Goal: Task Accomplishment & Management: Manage account settings

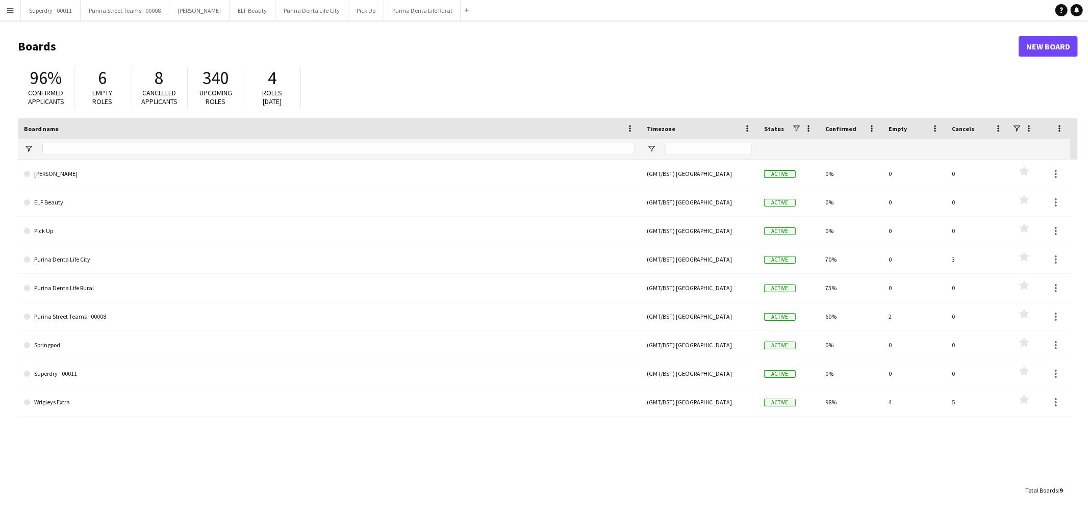
click at [6, 6] on app-icon "Menu" at bounding box center [10, 10] width 8 height 8
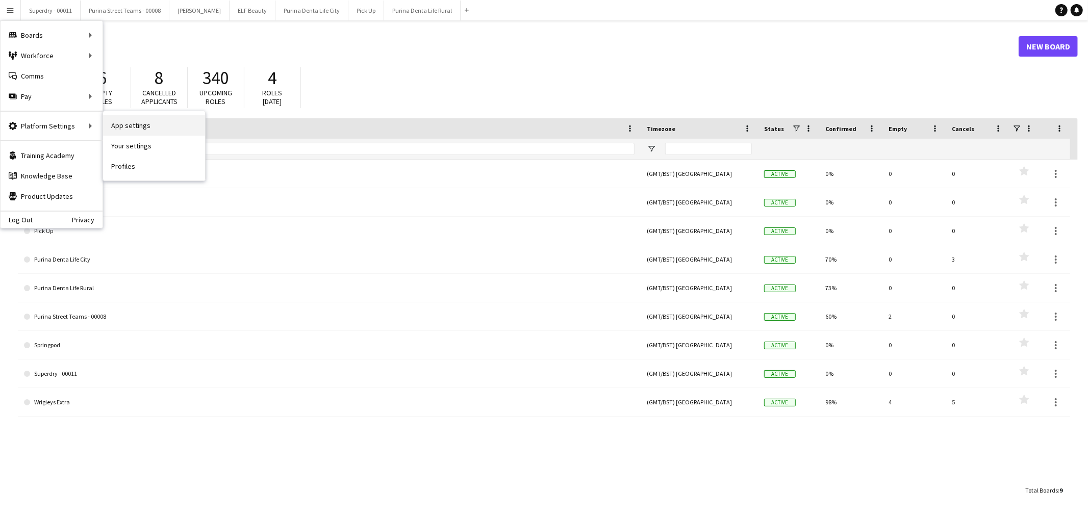
click at [148, 122] on link "App settings" at bounding box center [154, 125] width 102 height 20
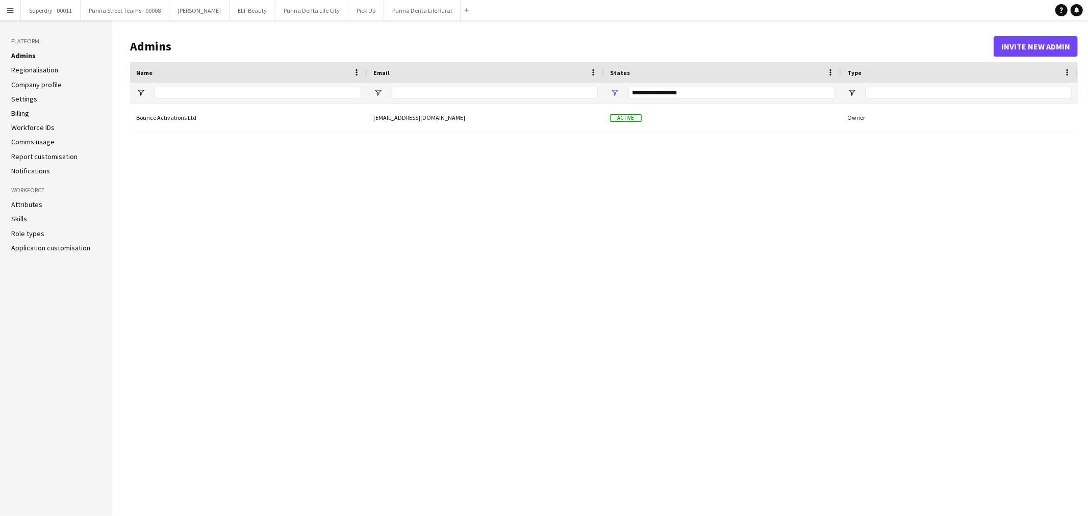
click at [71, 156] on link "Report customisation" at bounding box center [44, 156] width 66 height 9
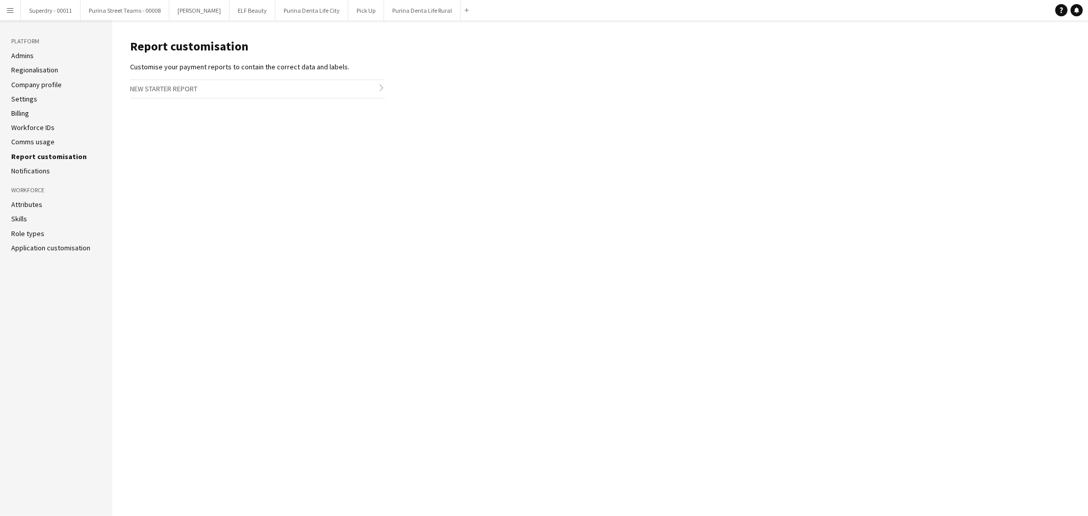
click at [13, 16] on button "Menu" at bounding box center [10, 10] width 20 height 20
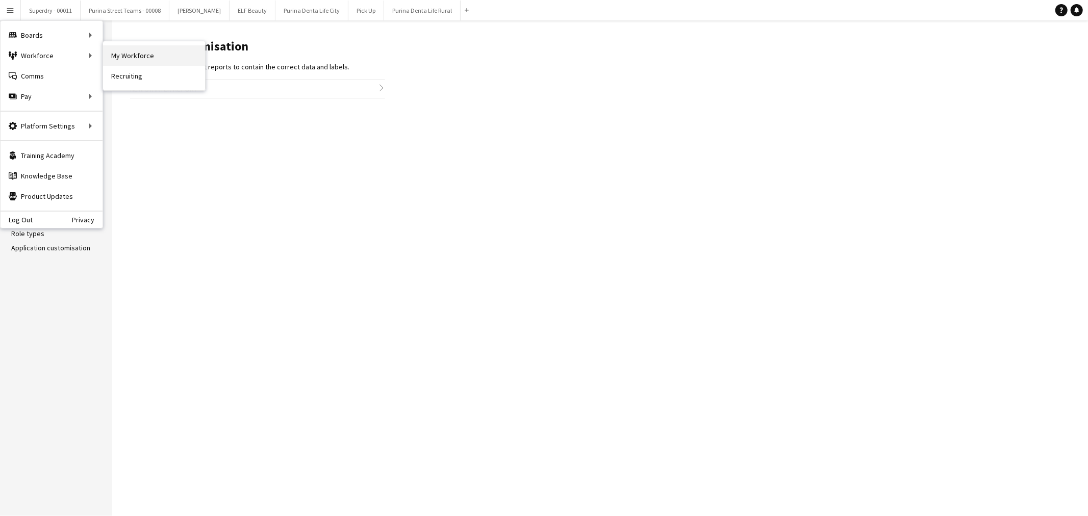
click at [150, 55] on link "My Workforce" at bounding box center [154, 55] width 102 height 20
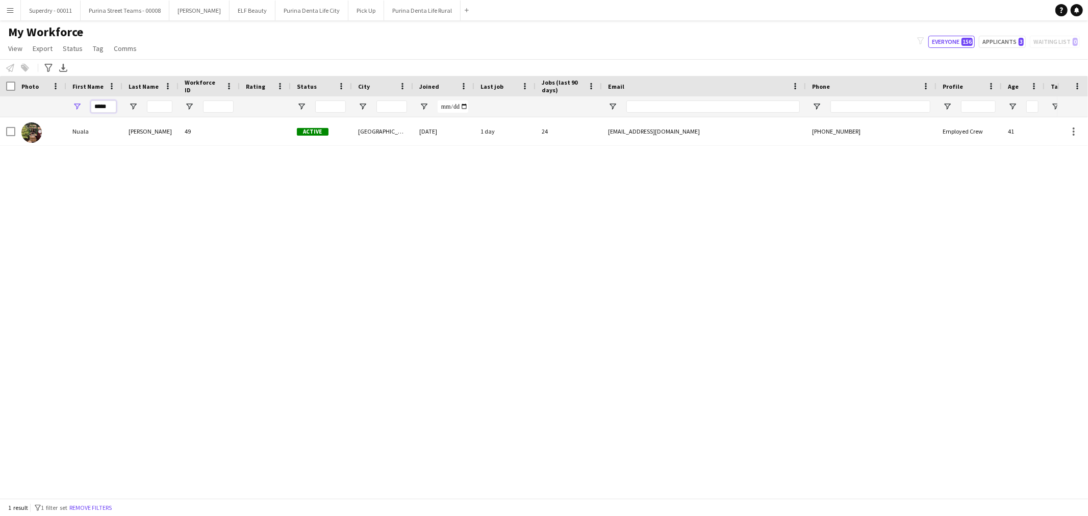
click at [108, 105] on input "*****" at bounding box center [103, 106] width 25 height 12
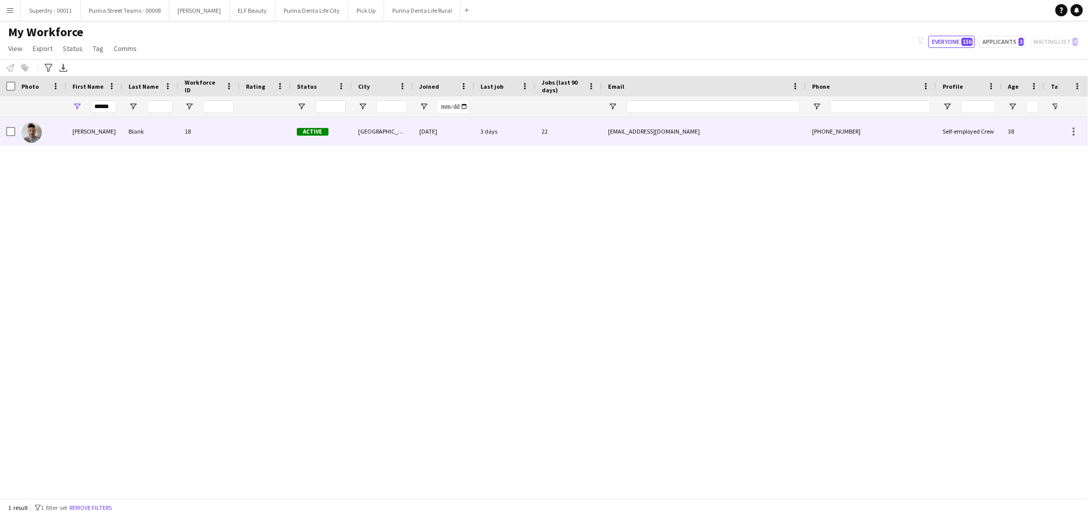
click at [125, 134] on div "Blank" at bounding box center [150, 131] width 56 height 28
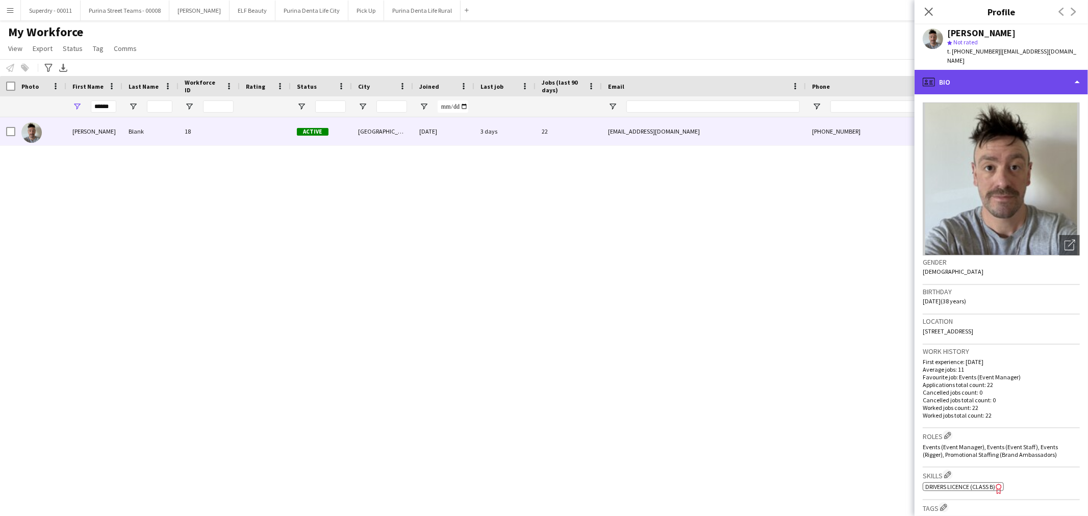
click at [1054, 75] on div "profile Bio" at bounding box center [1000, 82] width 173 height 24
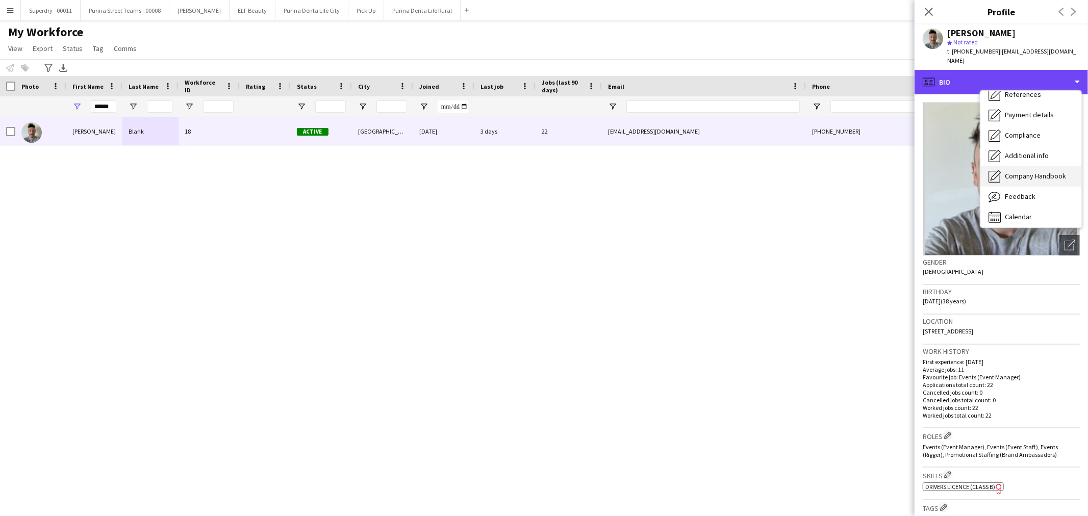
scroll to position [116, 0]
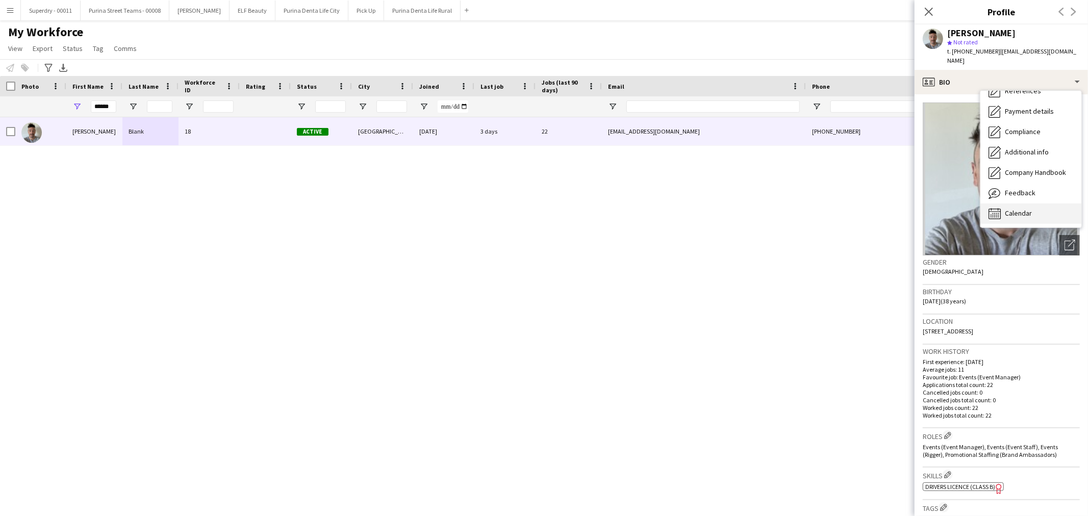
click at [1023, 209] on span "Calendar" at bounding box center [1018, 213] width 27 height 9
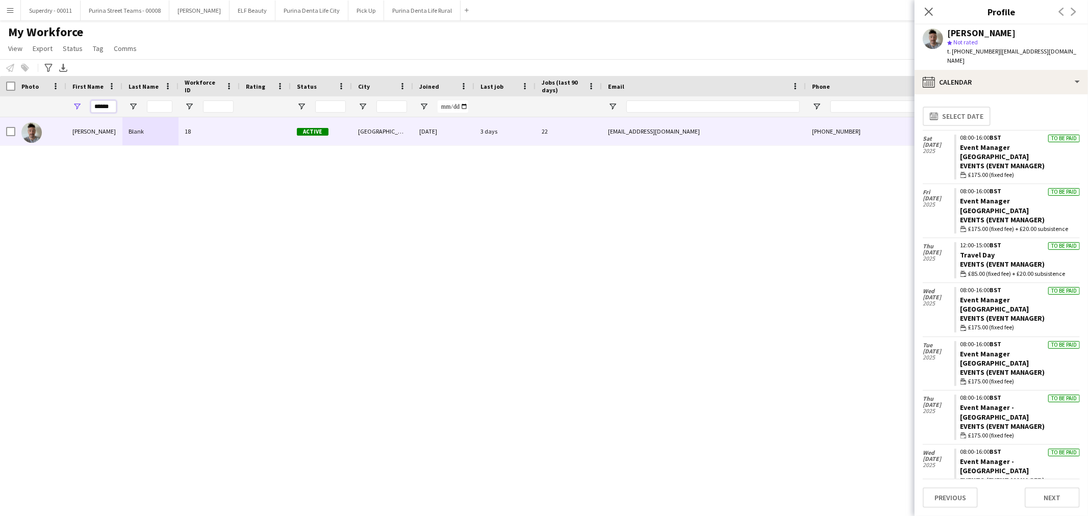
click at [106, 100] on input "******" at bounding box center [103, 106] width 25 height 12
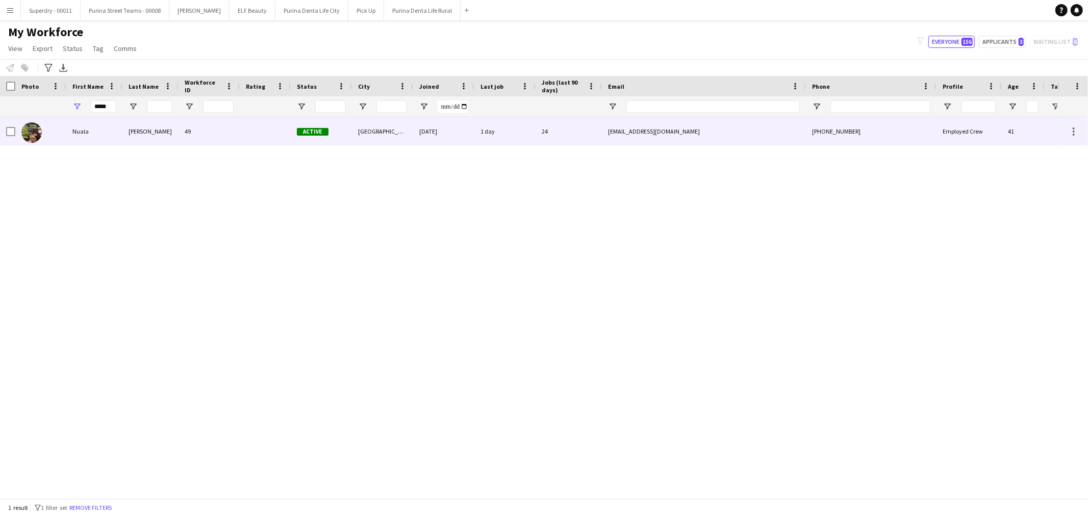
click at [102, 126] on div "Nuala" at bounding box center [94, 131] width 56 height 28
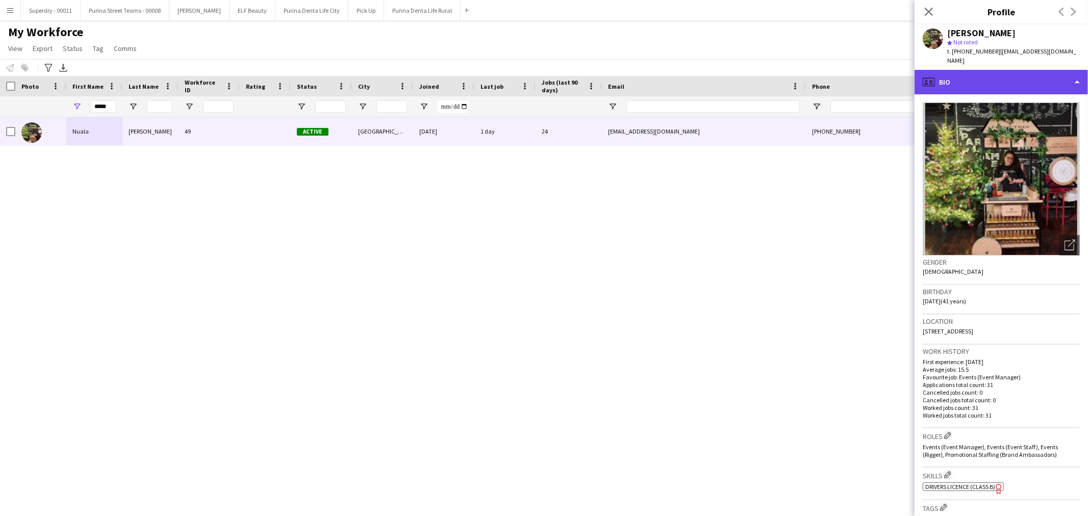
click at [1047, 70] on div "profile Bio" at bounding box center [1000, 82] width 173 height 24
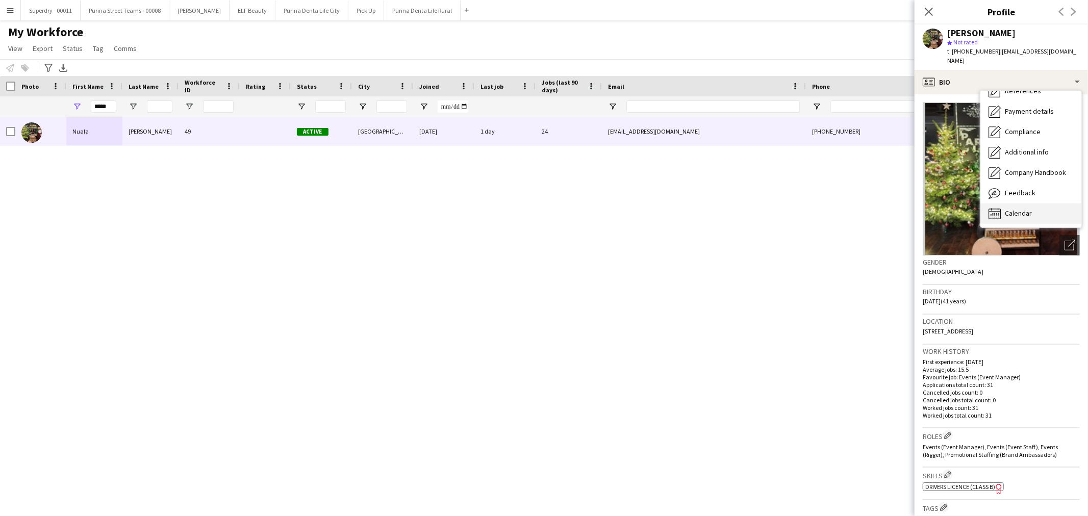
click at [1028, 209] on span "Calendar" at bounding box center [1018, 213] width 27 height 9
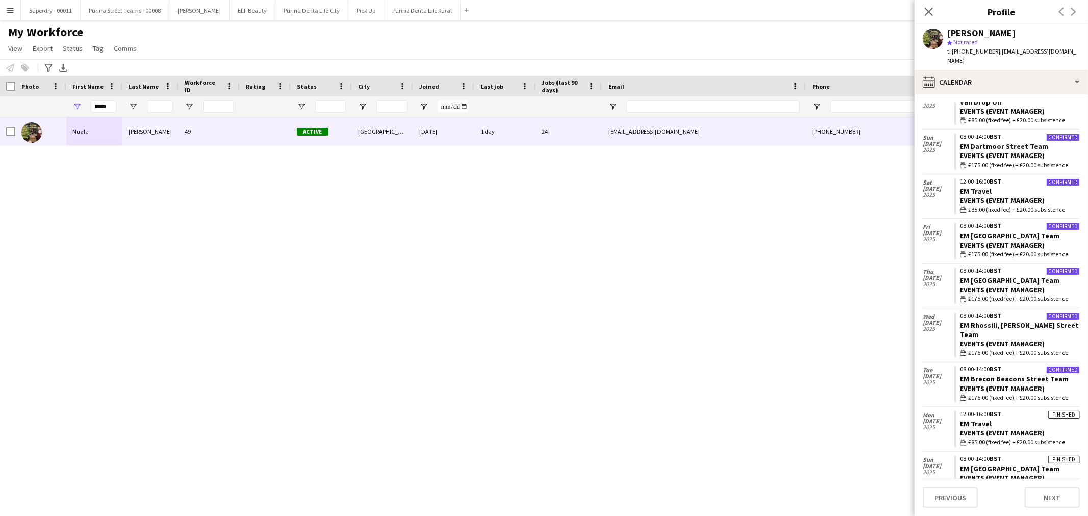
scroll to position [0, 0]
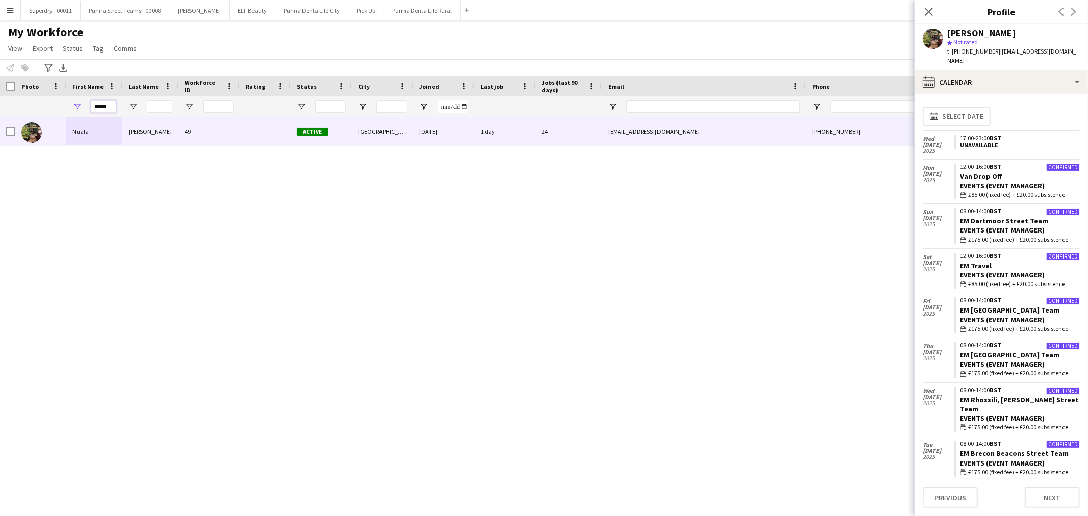
click at [105, 106] on input "*****" at bounding box center [103, 106] width 25 height 12
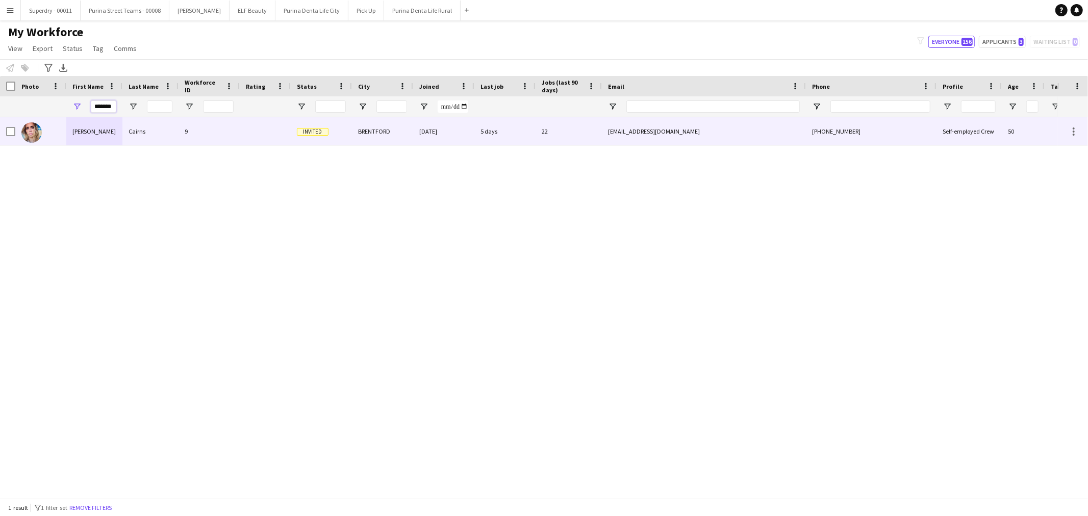
type input "*******"
click at [97, 131] on div "[PERSON_NAME]" at bounding box center [94, 131] width 56 height 28
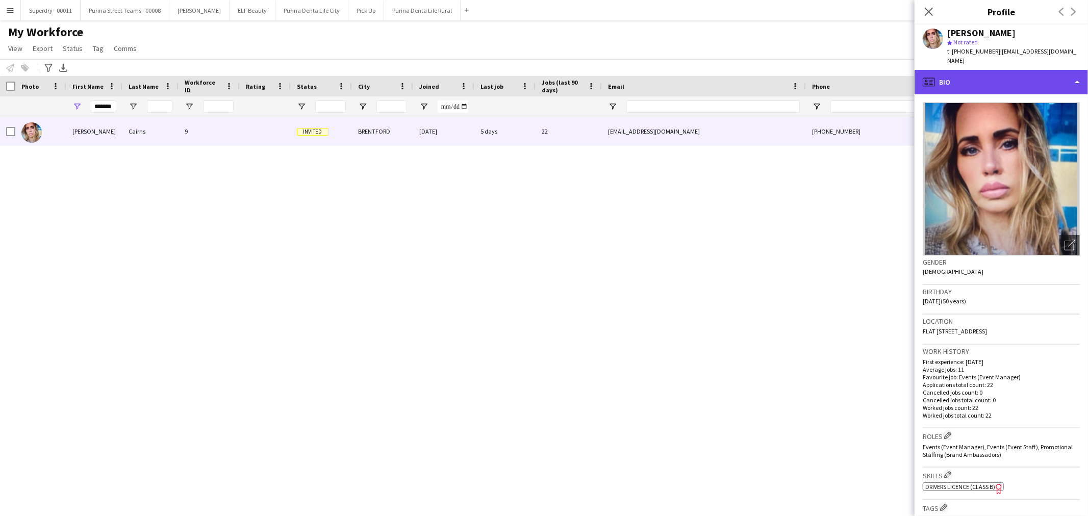
click at [1025, 73] on div "profile Bio" at bounding box center [1000, 82] width 173 height 24
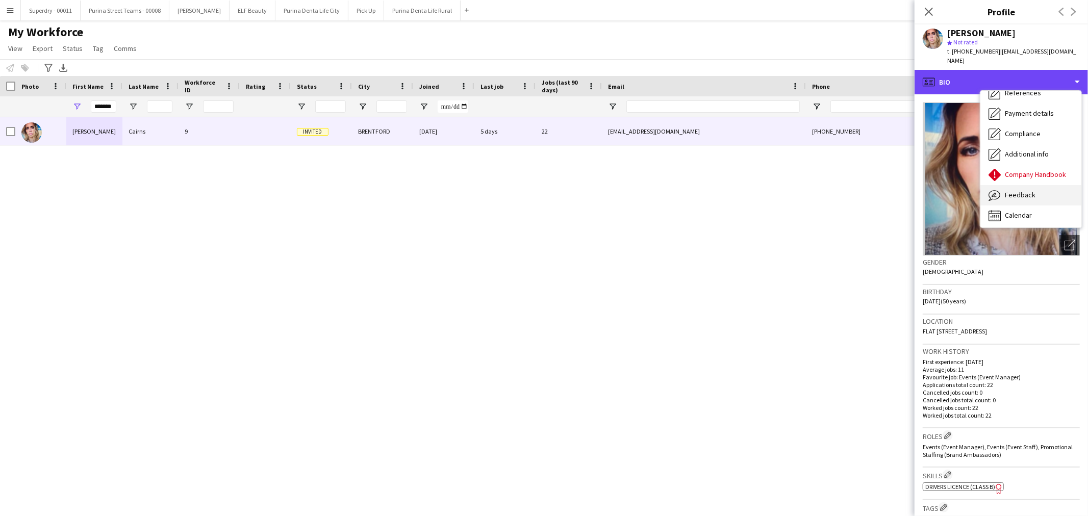
scroll to position [116, 0]
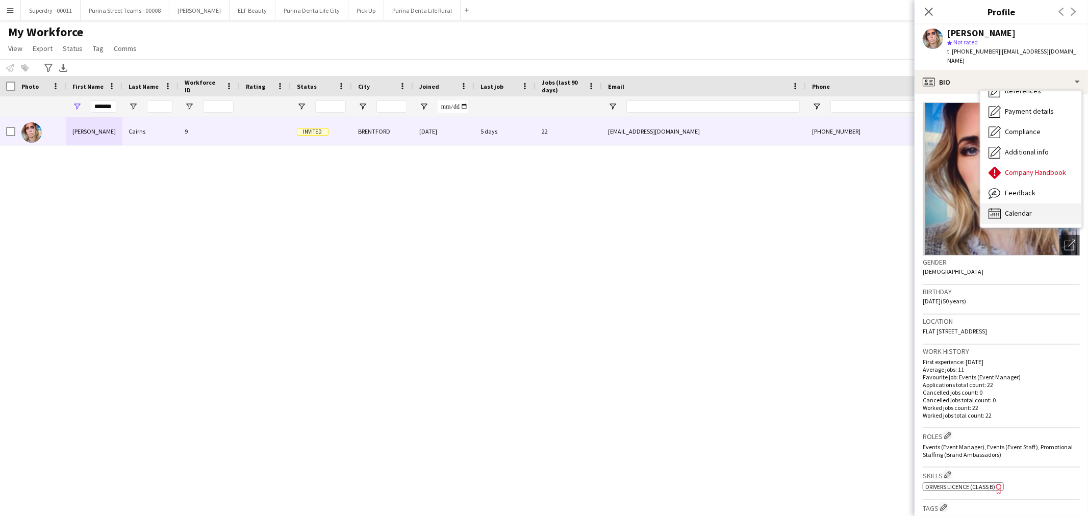
click at [1024, 209] on span "Calendar" at bounding box center [1018, 213] width 27 height 9
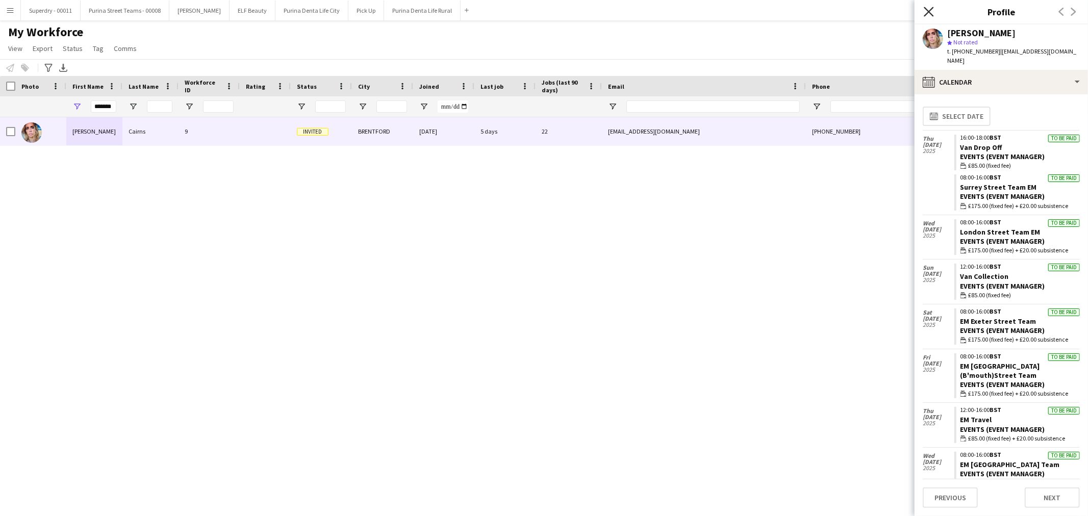
click at [926, 13] on icon at bounding box center [928, 12] width 10 height 10
